Goal: Contribute content

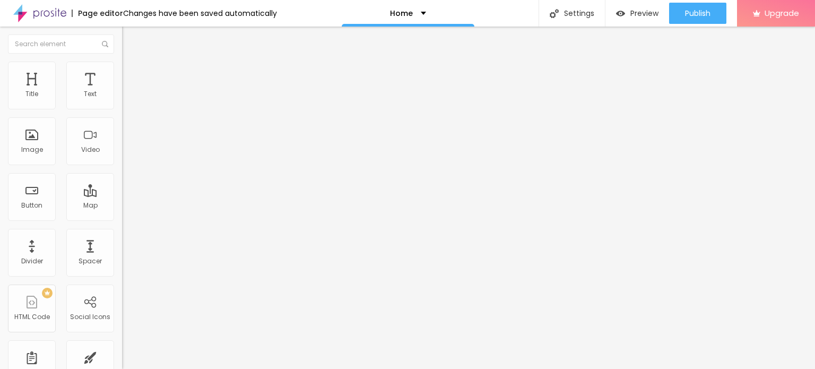
click at [122, 100] on input "Click me" at bounding box center [185, 94] width 127 height 11
paste input "[URL][DOMAIN_NAME]"
paste input "Whatsapp 📞 :- [PHONE_NUMBER]"
type input "Whatsapp 📞 :- [PHONE_NUMBER]"
click at [122, 219] on input "https://" at bounding box center [185, 213] width 127 height 11
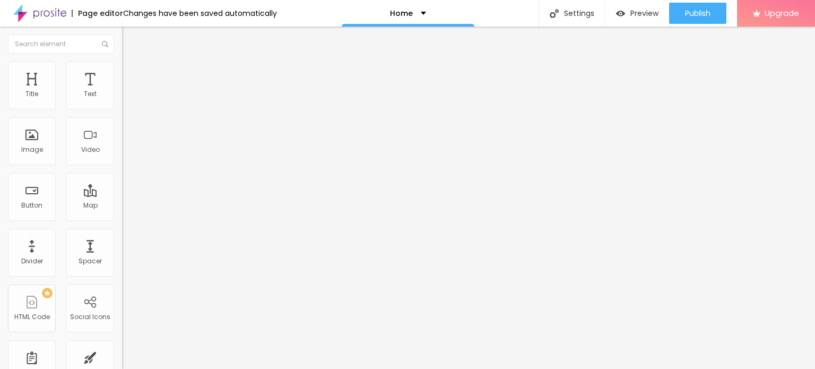
paste input "[DOMAIN_NAME][URL]"
type input "[URL][DOMAIN_NAME]"
click at [122, 228] on div "URL [URL][DOMAIN_NAME]" at bounding box center [183, 215] width 122 height 26
click at [122, 237] on div "Open in new tab" at bounding box center [183, 234] width 122 height 5
click at [122, 91] on span "Add image" at bounding box center [144, 86] width 44 height 9
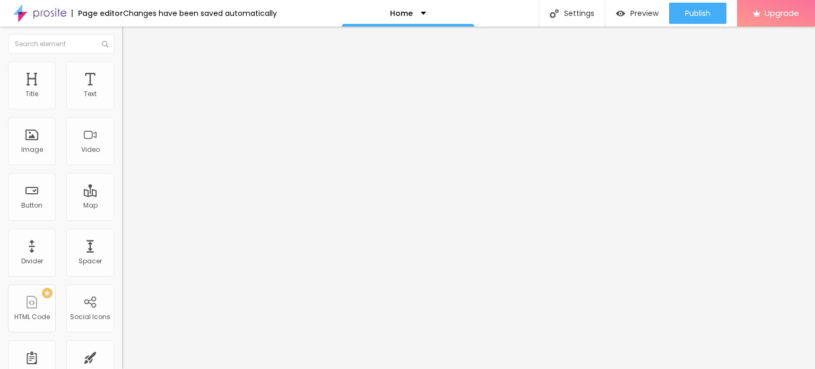
click at [122, 91] on span "Change image" at bounding box center [150, 86] width 57 height 9
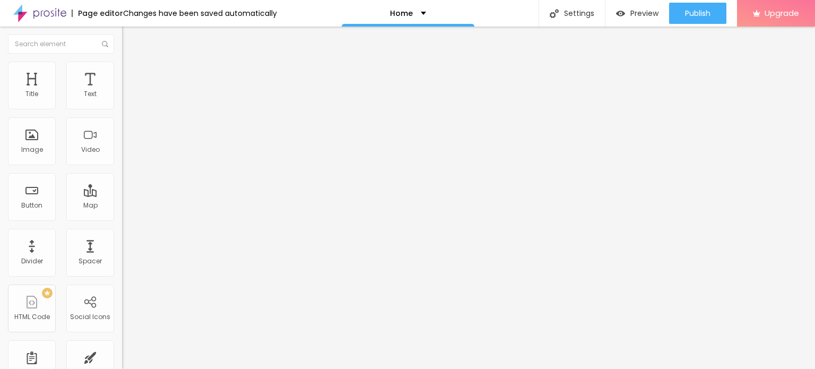
click at [122, 218] on input "https://" at bounding box center [185, 212] width 127 height 11
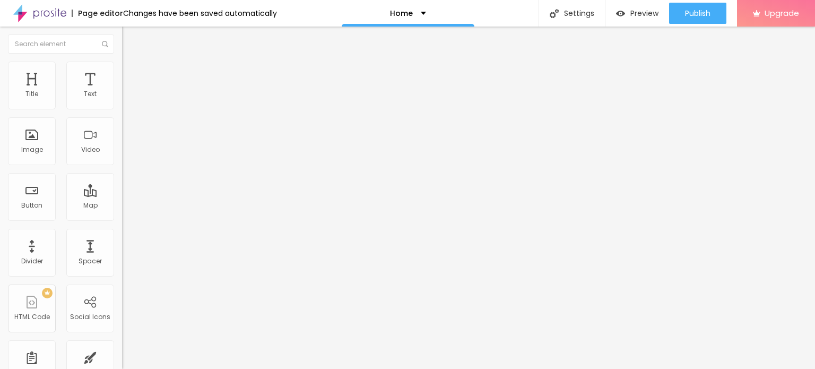
type input "[URL][DOMAIN_NAME]"
click at [122, 218] on input "https://" at bounding box center [185, 212] width 127 height 11
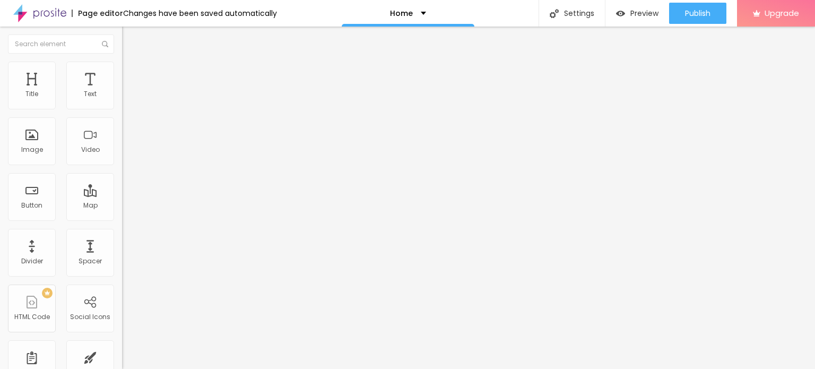
click at [122, 218] on input "https://" at bounding box center [185, 212] width 127 height 11
type input "[URL][DOMAIN_NAME]"
click at [47, 19] on img at bounding box center [39, 13] width 53 height 27
